Goal: Find specific page/section: Find specific page/section

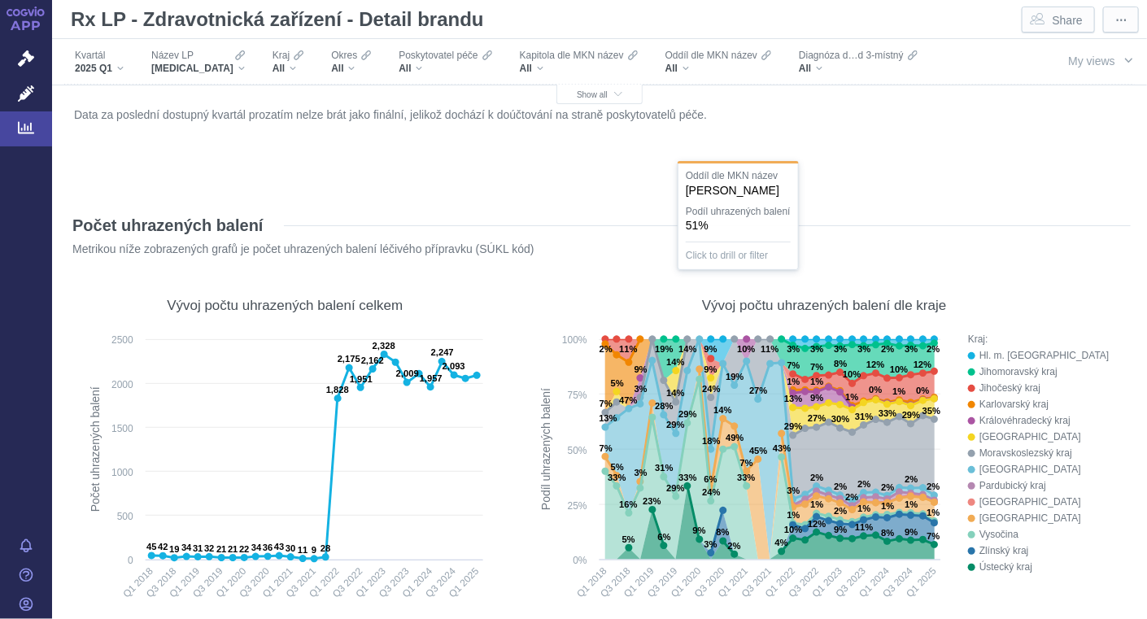
scroll to position [530, 0]
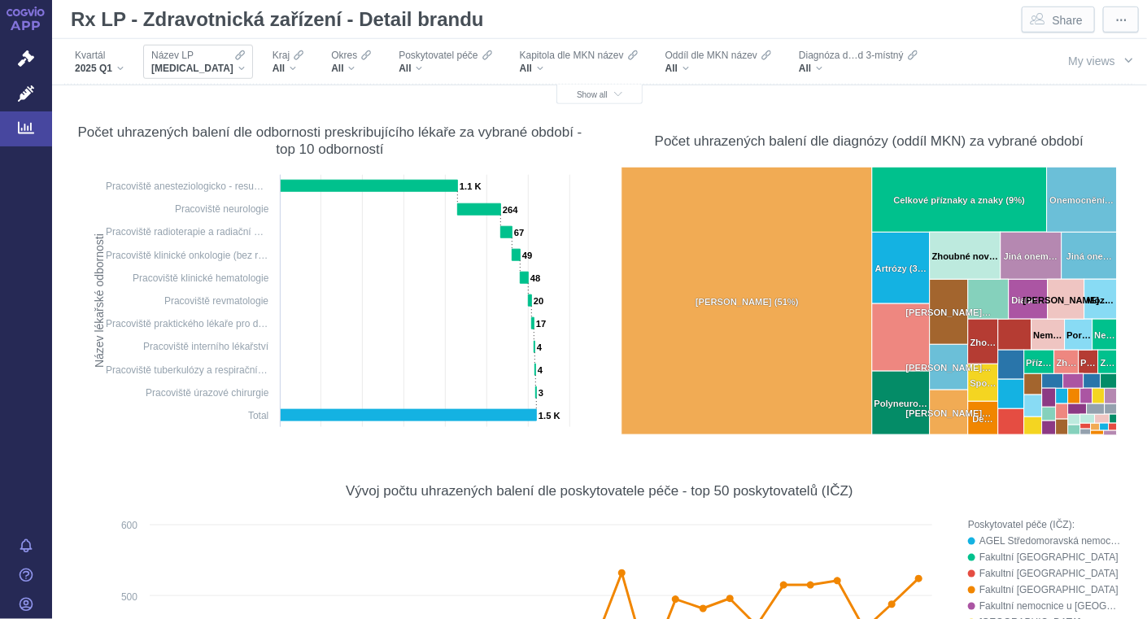
click at [216, 68] on div "[MEDICAL_DATA]" at bounding box center [198, 68] width 94 height 13
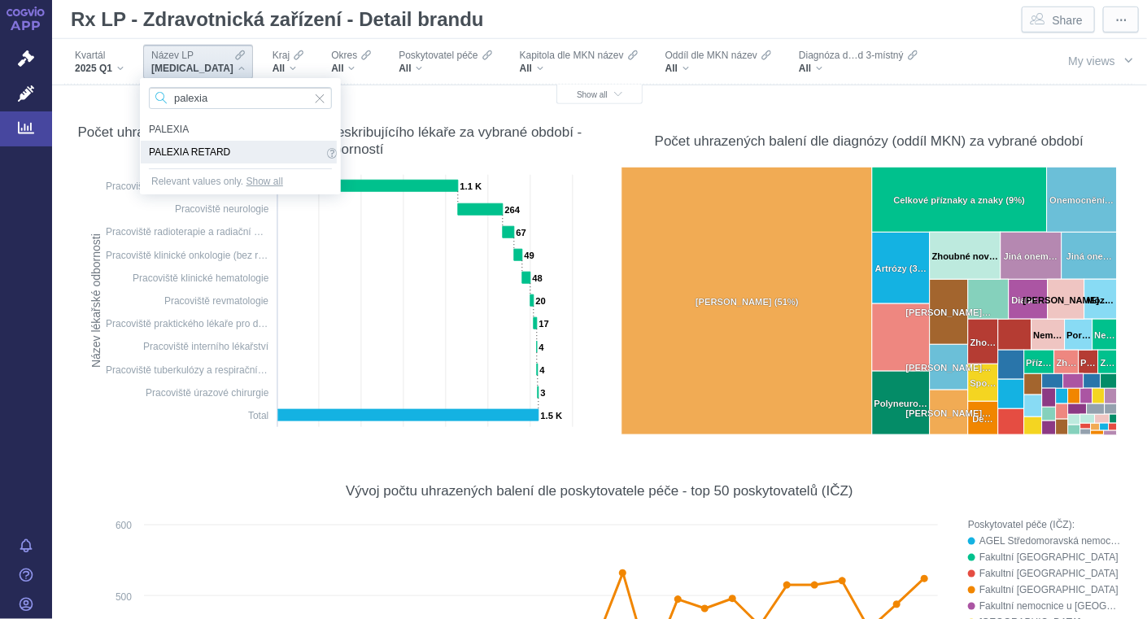
type input "palexia"
click at [220, 150] on span "PALEXIA RETARD" at bounding box center [236, 152] width 174 height 18
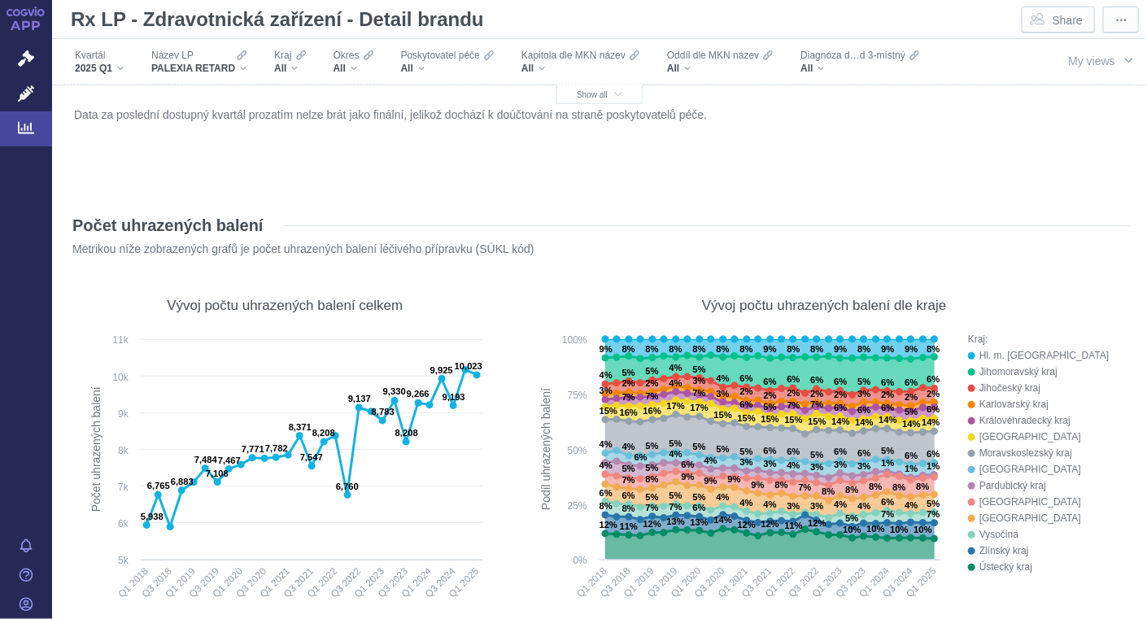
scroll to position [530, 0]
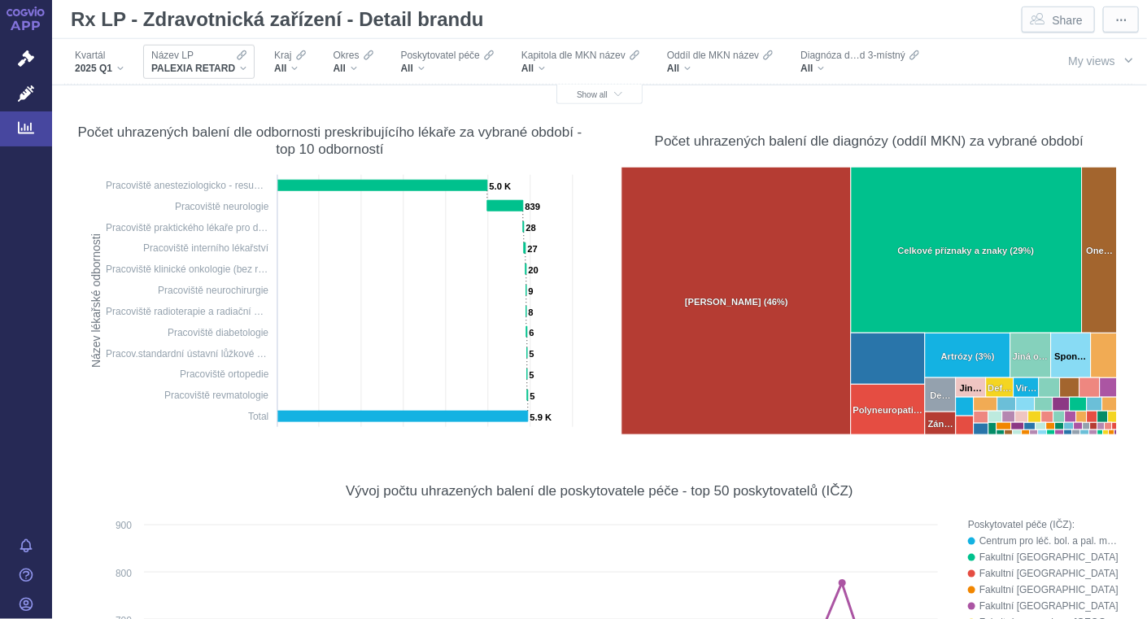
click at [242, 64] on div "PALEXIA RETARD" at bounding box center [198, 68] width 95 height 13
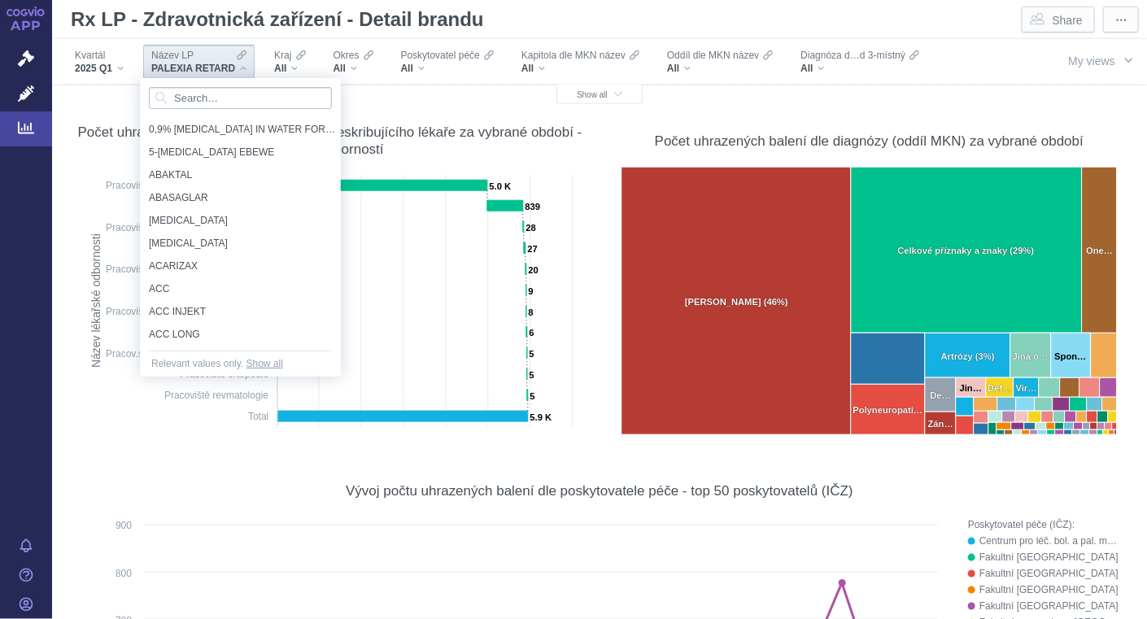
drag, startPoint x: 242, startPoint y: 64, endPoint x: 230, endPoint y: 95, distance: 33.2
click at [230, 95] on body "APP Správní řízení Léčivé přípravky Analytics Notifikace Nápověda Barbora Pajkr…" at bounding box center [573, 309] width 1147 height 619
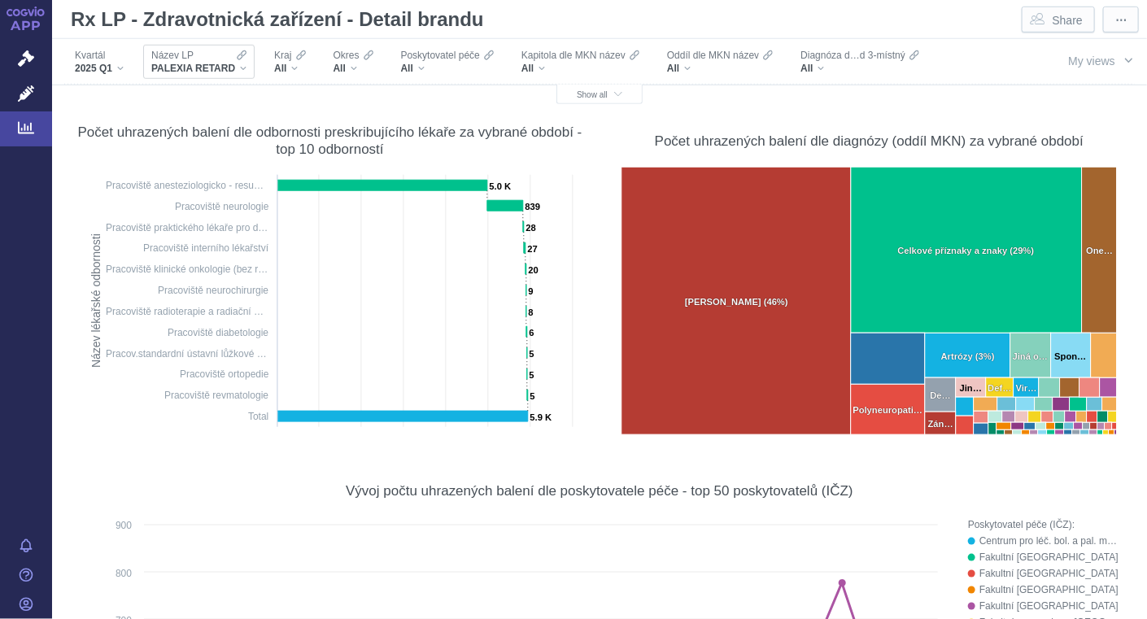
click at [246, 66] on div "Název LP PALEXIA RETARD" at bounding box center [198, 62] width 111 height 34
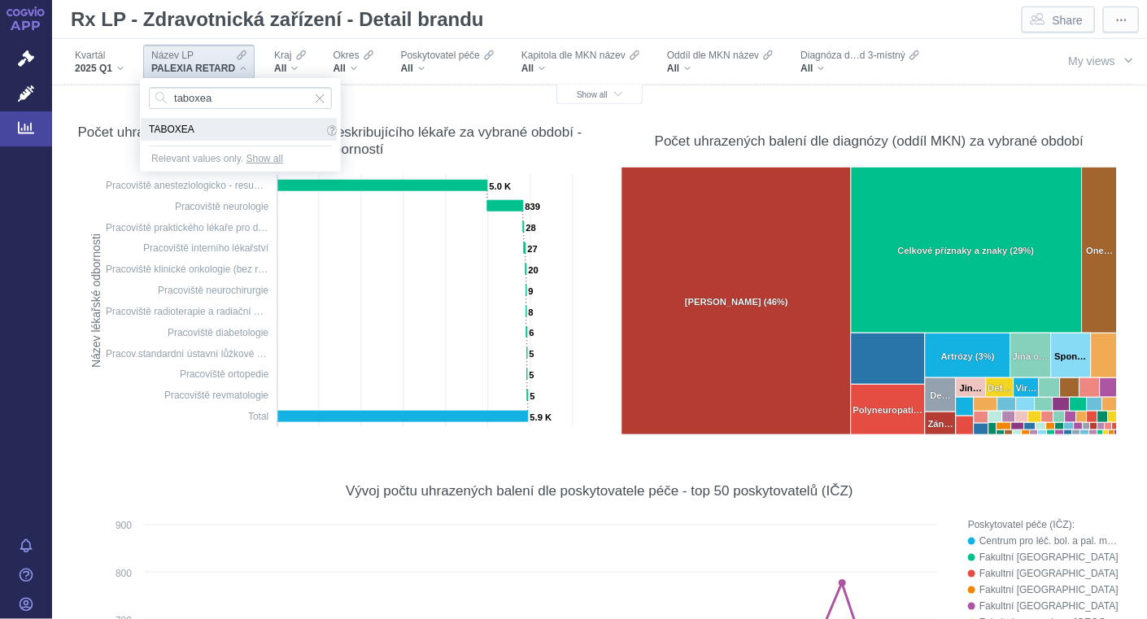
type input "taboxea"
click at [162, 133] on span "TABOXEA" at bounding box center [236, 129] width 174 height 18
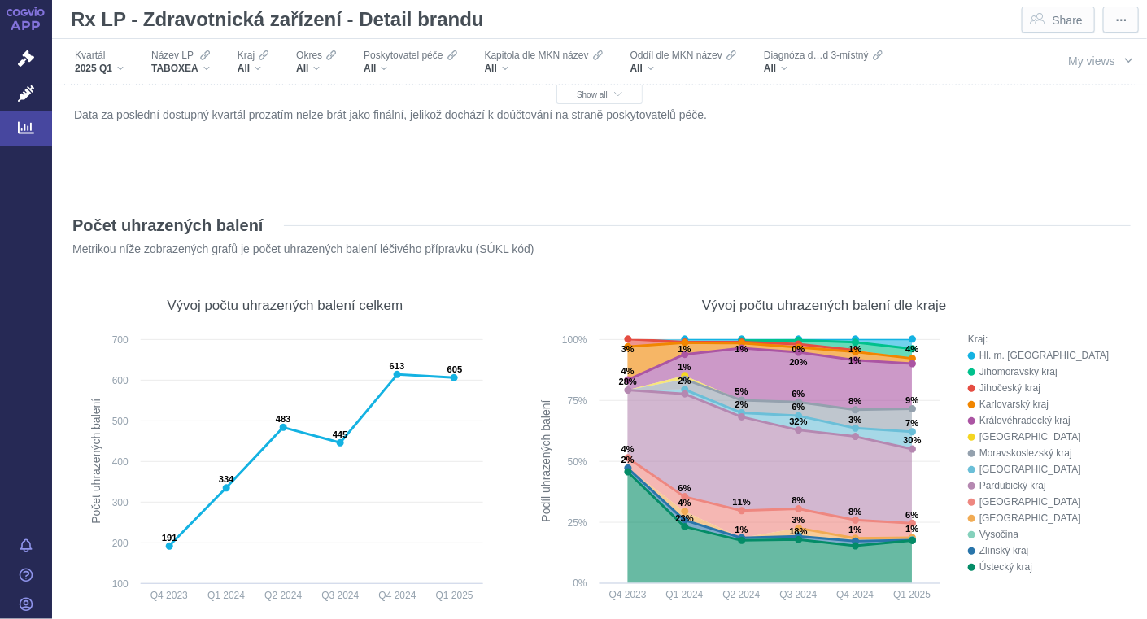
scroll to position [530, 0]
